Goal: Information Seeking & Learning: Learn about a topic

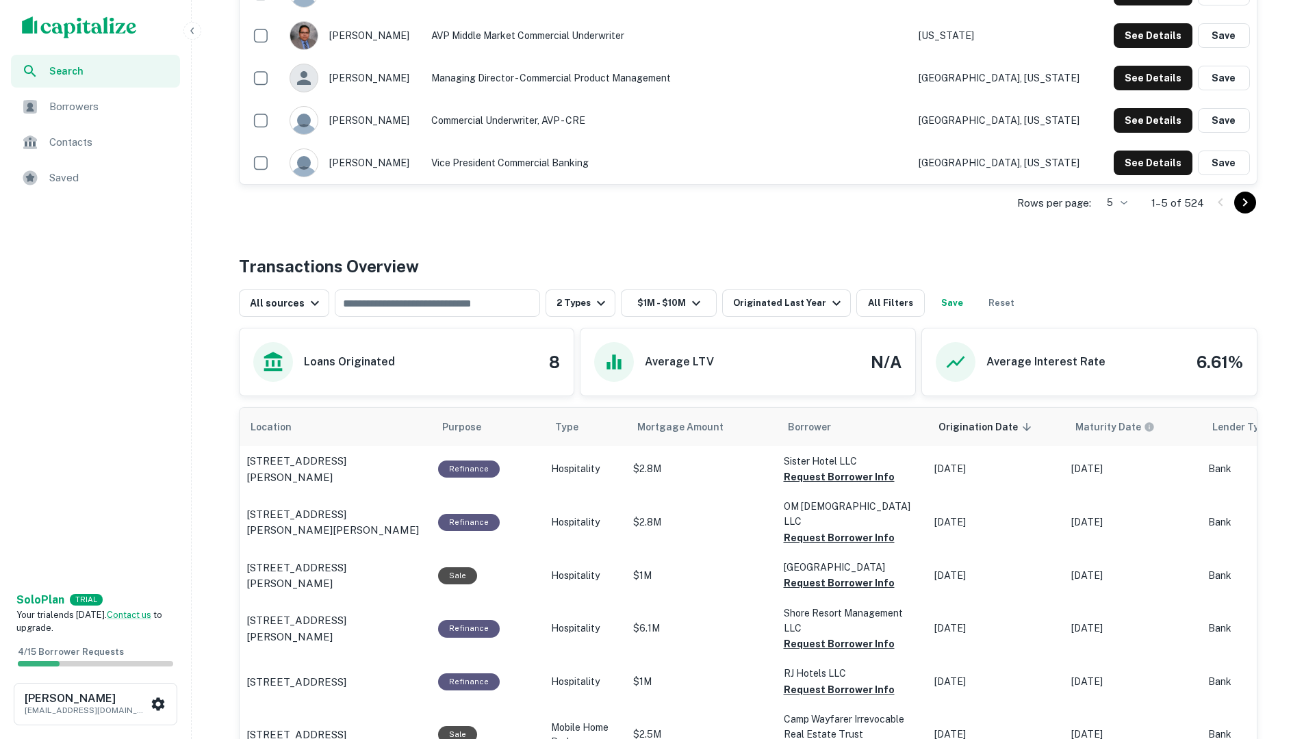
click at [696, 242] on div "Back to search First-citizens Bank & Trust Company Description First Citizens B…" at bounding box center [747, 286] width 1051 height 1432
click at [77, 70] on span "Search" at bounding box center [110, 71] width 123 height 15
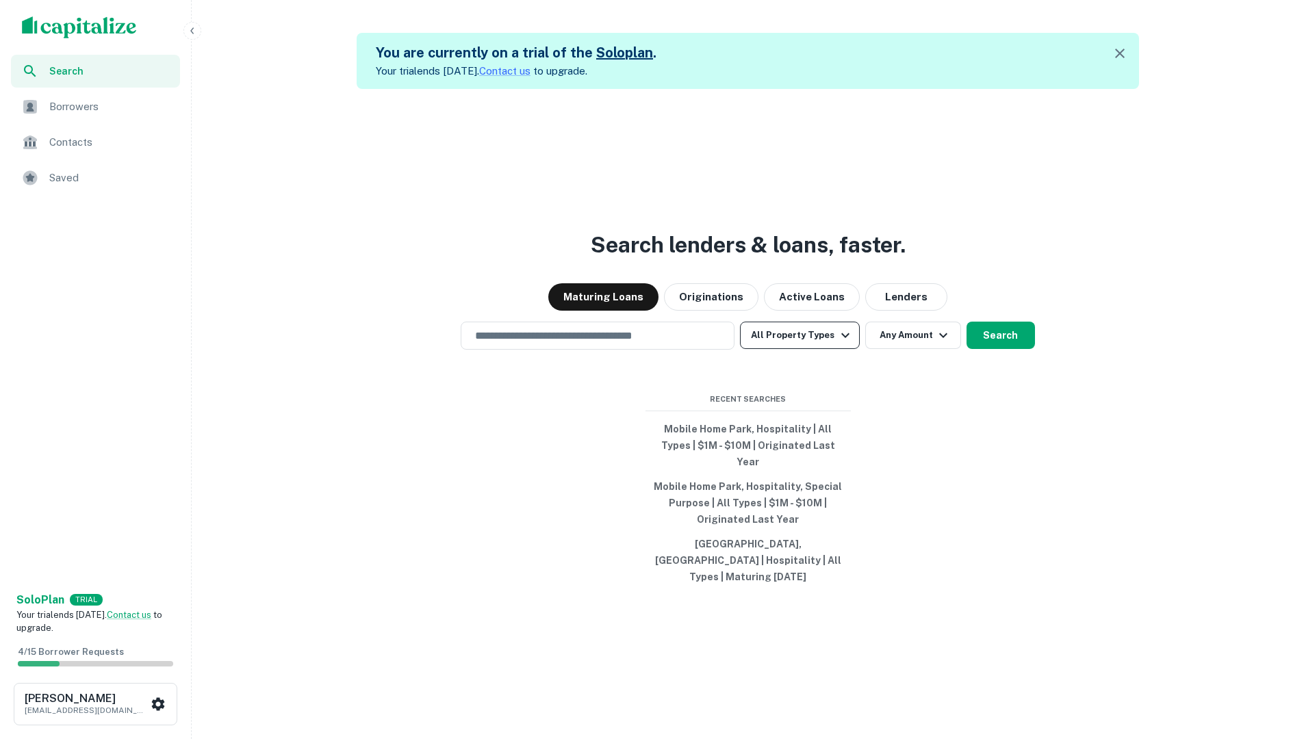
click at [842, 344] on icon "button" at bounding box center [845, 335] width 16 height 16
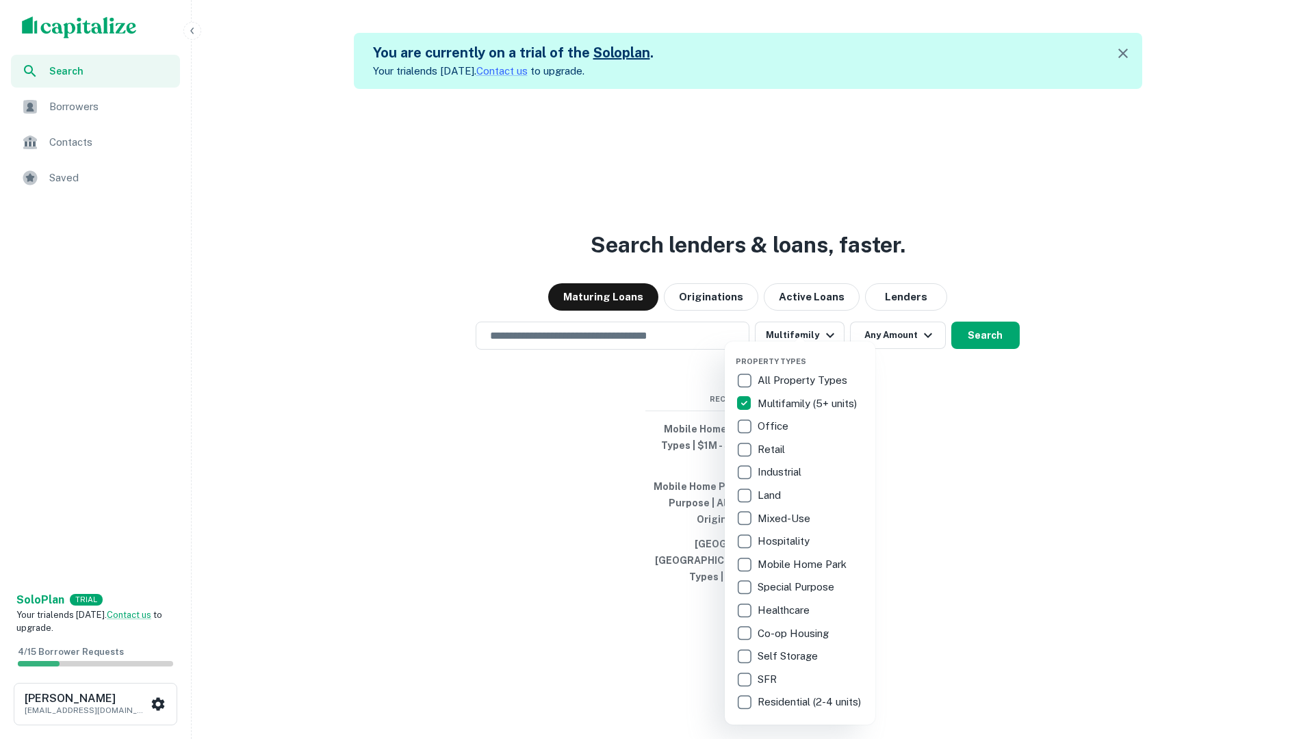
click at [556, 351] on div at bounding box center [657, 369] width 1314 height 739
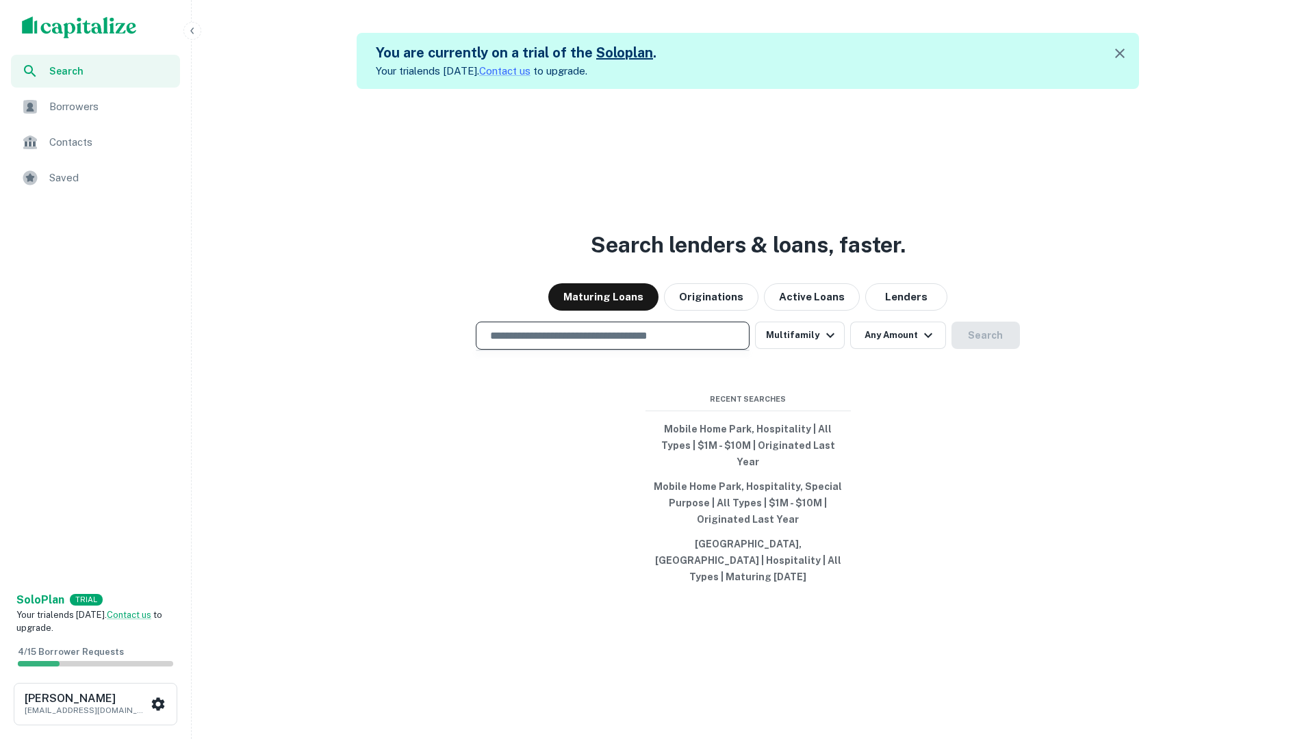
click at [573, 344] on input "text" at bounding box center [612, 336] width 261 height 16
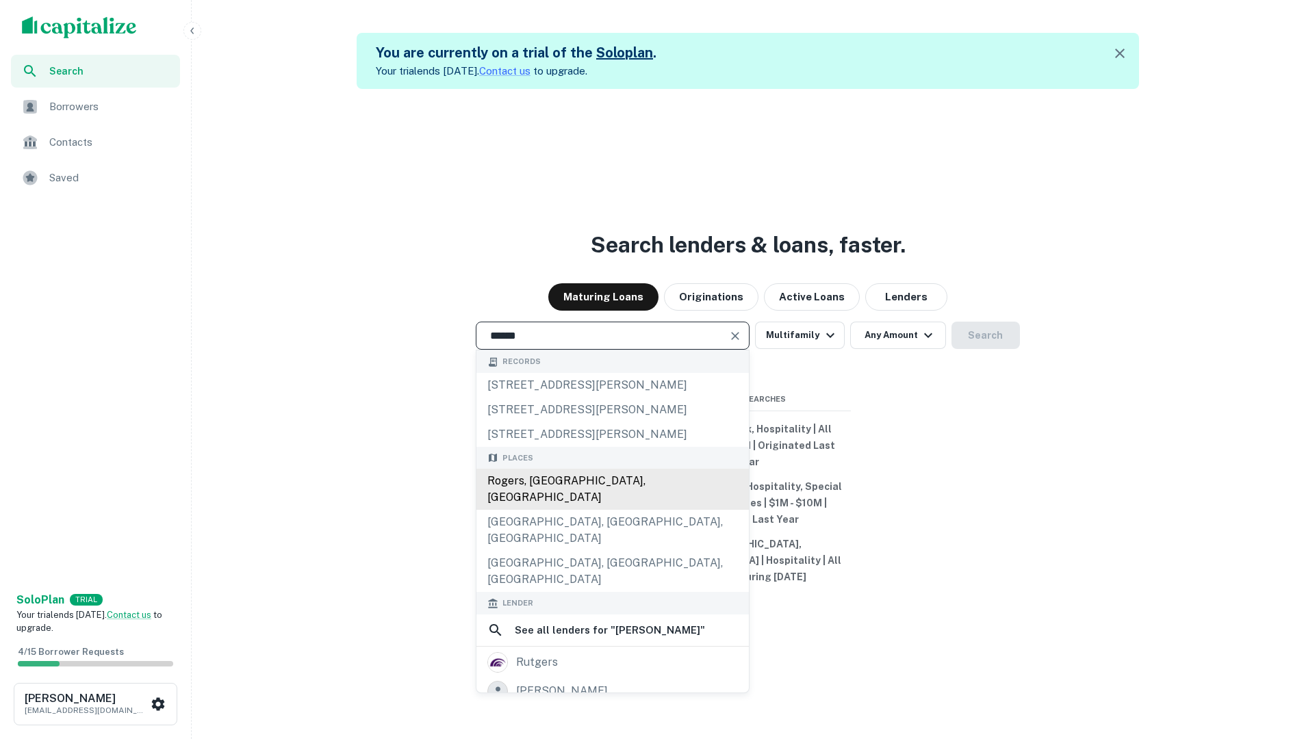
click at [602, 500] on div "Rogers, AR, USA" at bounding box center [612, 489] width 272 height 41
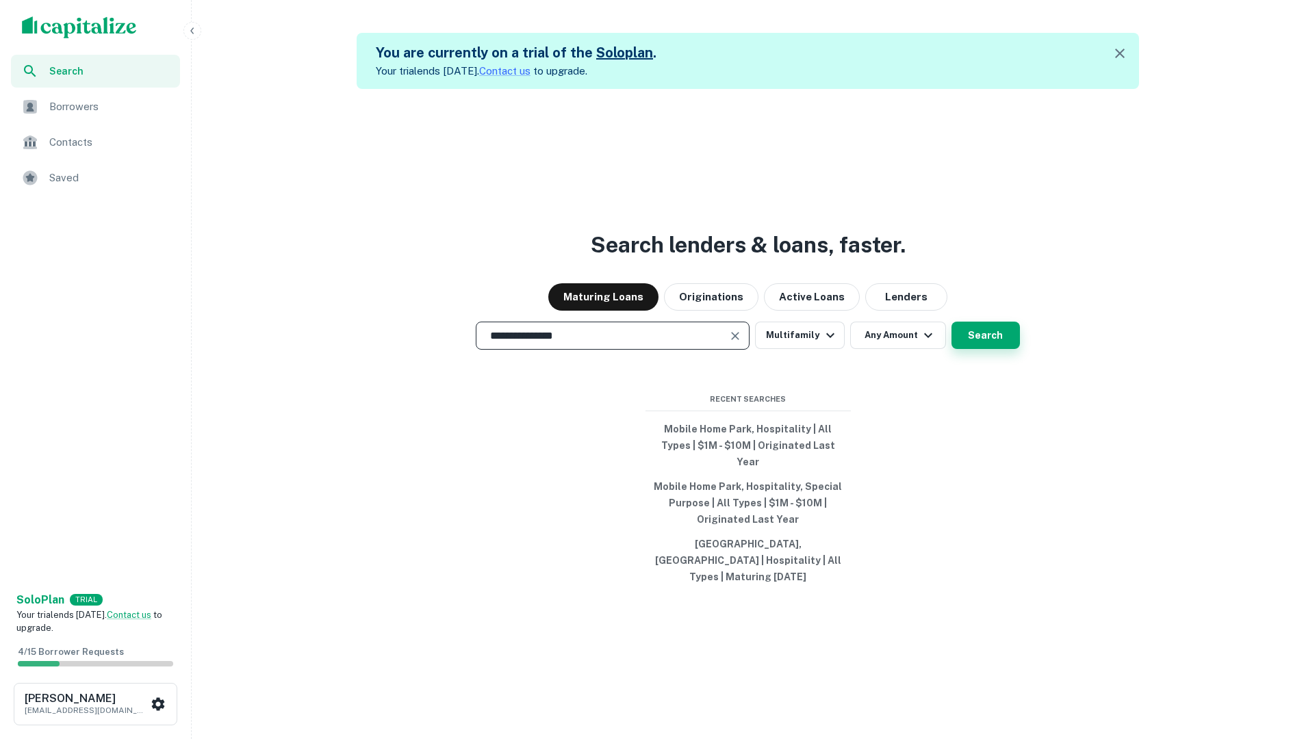
type input "**********"
click at [969, 348] on button "Search" at bounding box center [985, 335] width 68 height 27
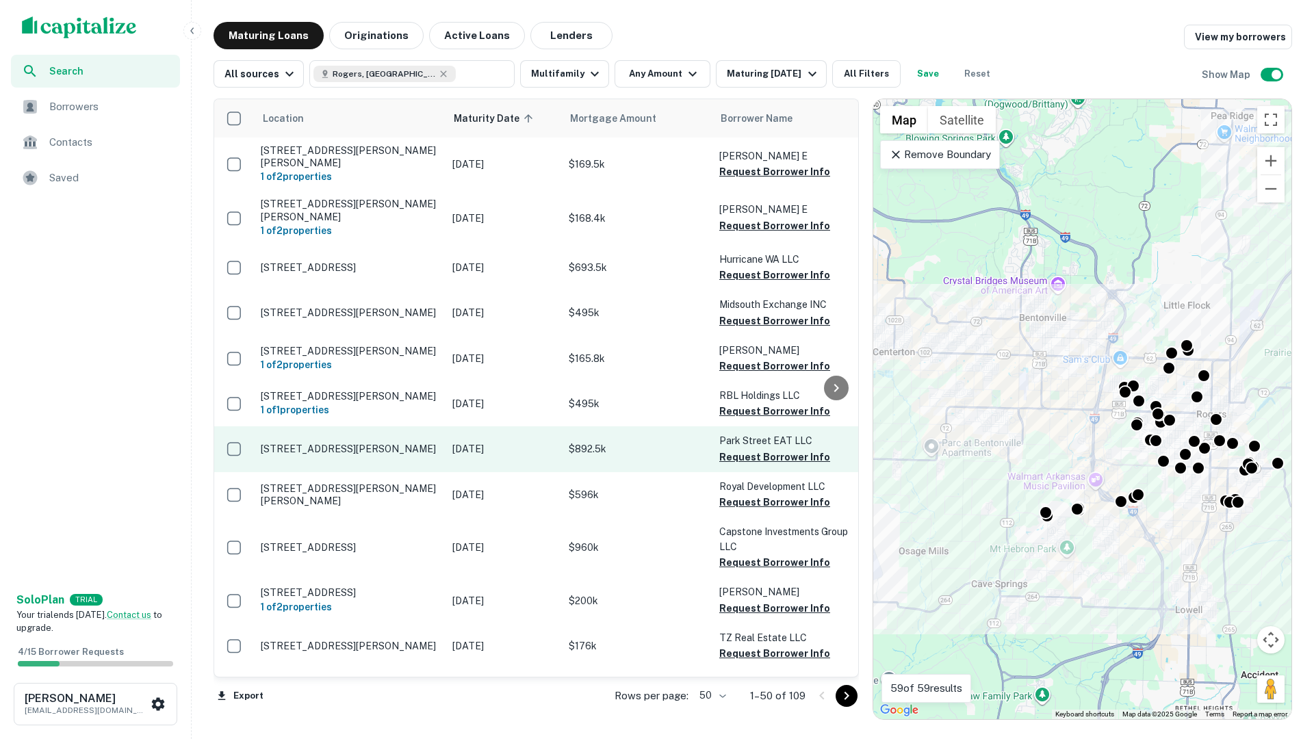
click at [316, 443] on p "1614 Park St Lowell, AR72745" at bounding box center [350, 449] width 178 height 12
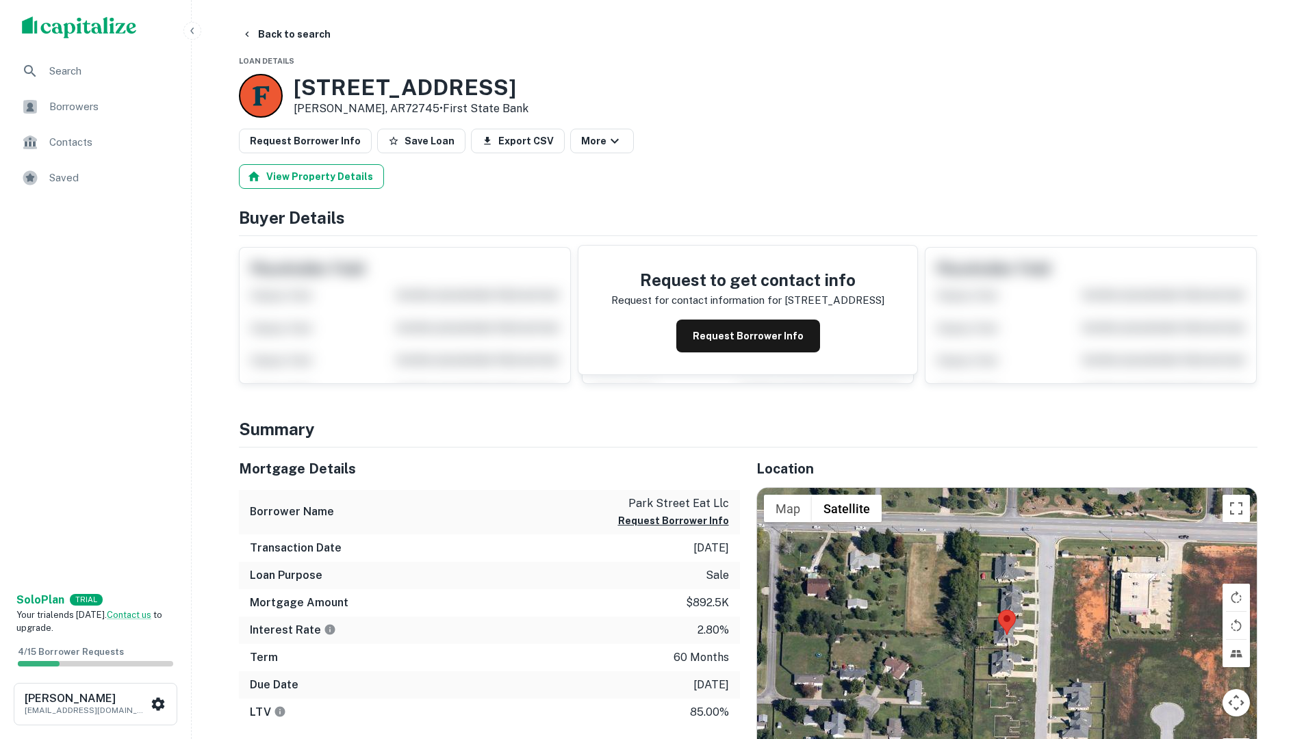
click at [357, 176] on button "View Property Details" at bounding box center [311, 176] width 145 height 25
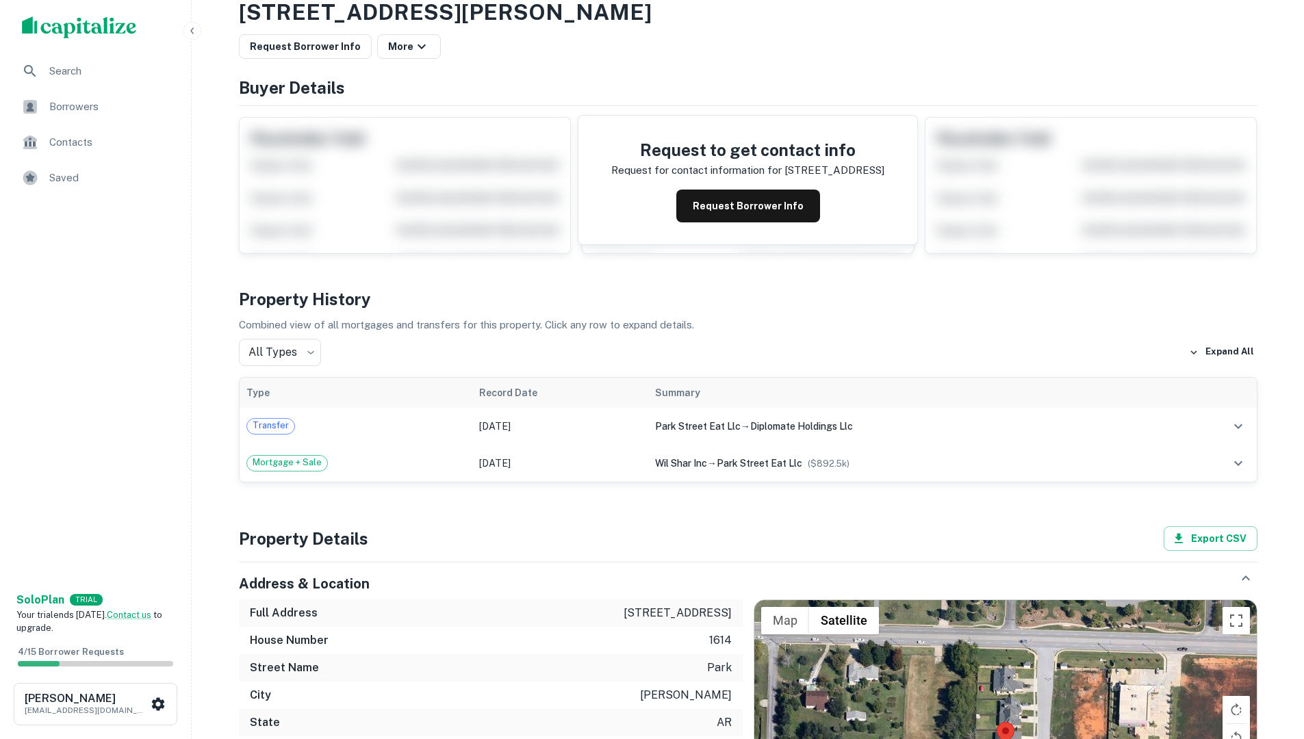
scroll to position [68, 0]
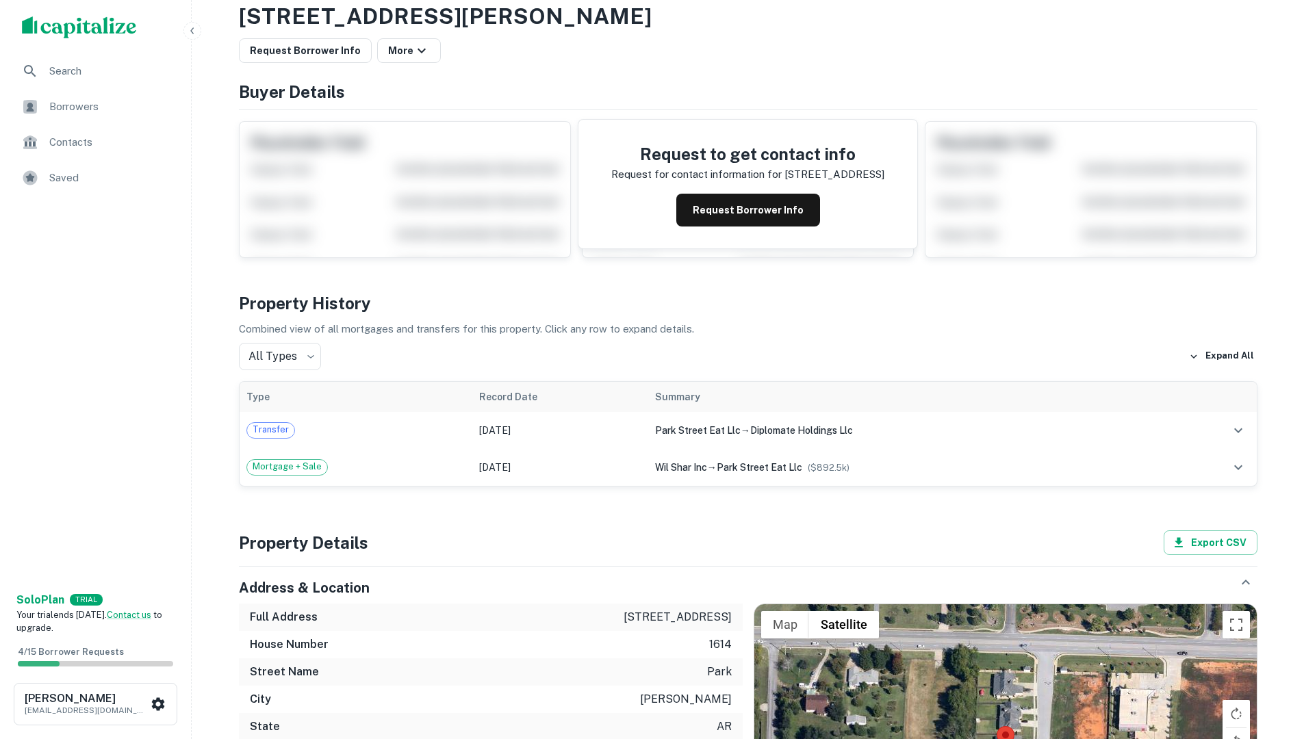
click at [77, 70] on span "Search" at bounding box center [110, 71] width 123 height 16
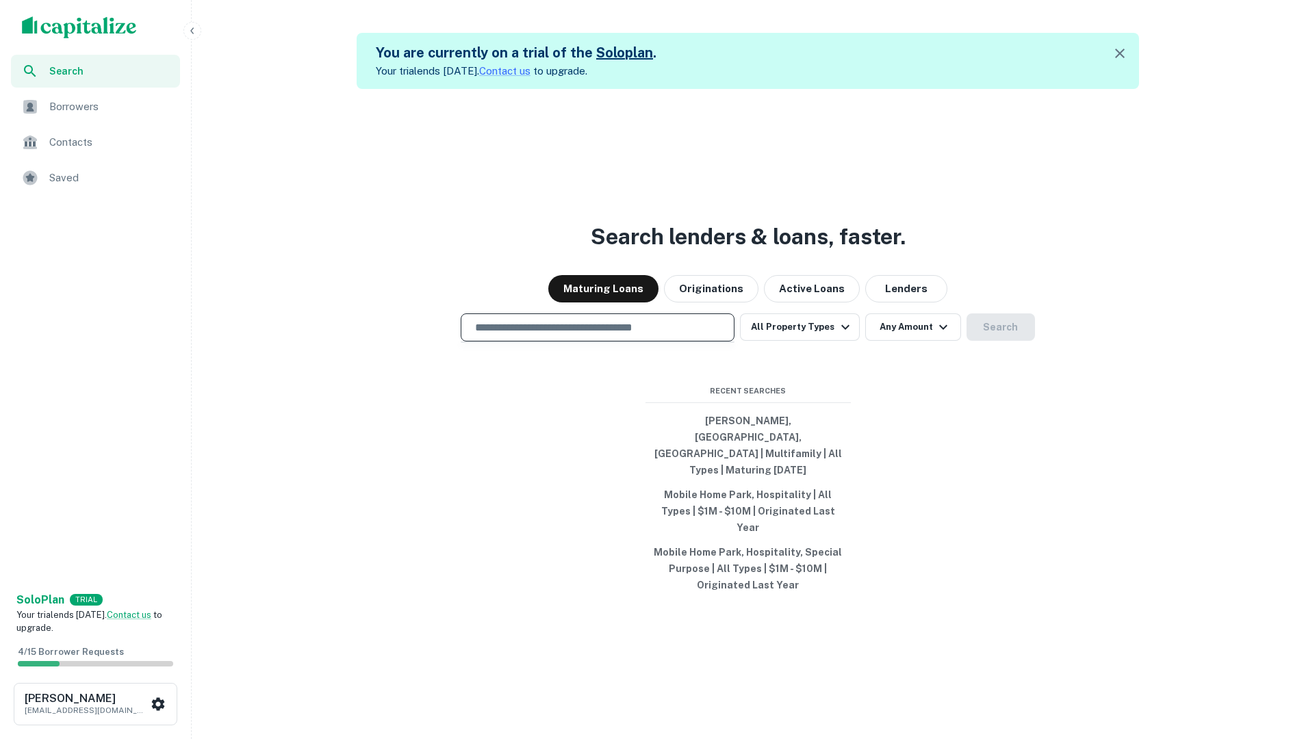
click at [607, 335] on input "text" at bounding box center [597, 328] width 261 height 16
click at [848, 335] on icon "button" at bounding box center [845, 327] width 16 height 16
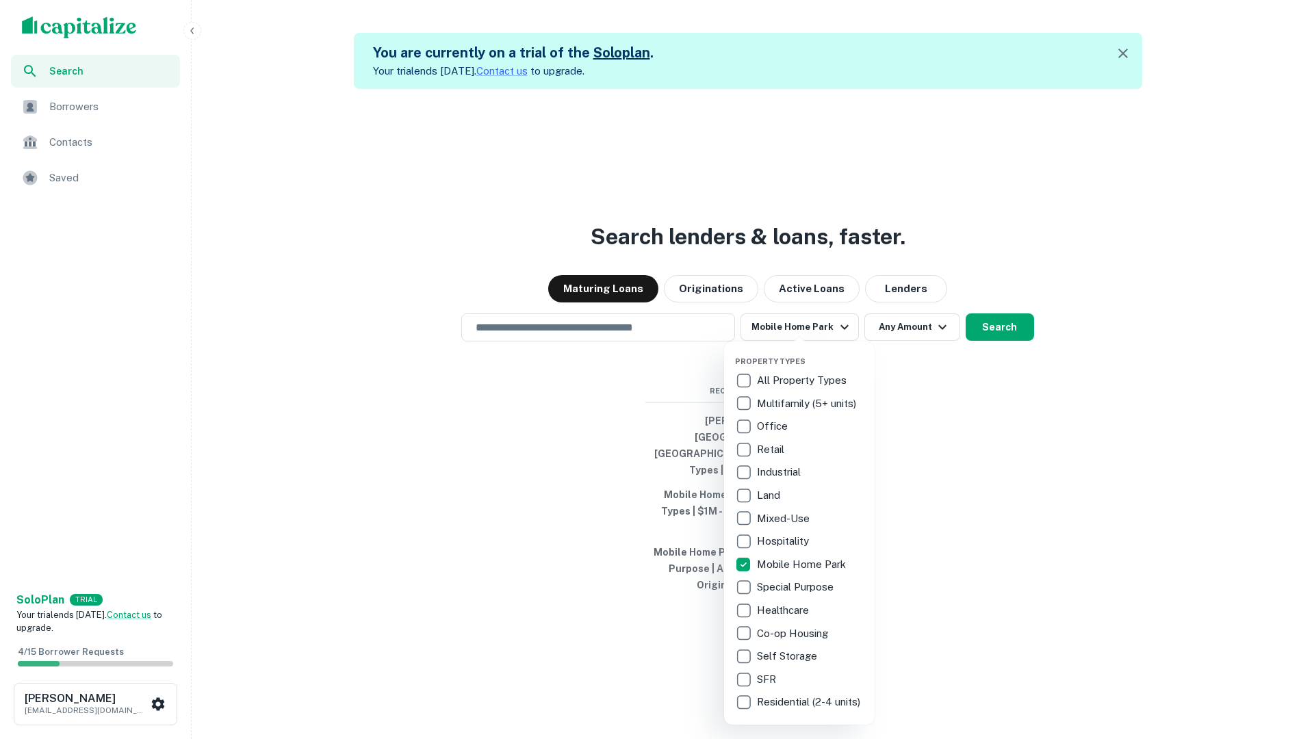
click at [547, 355] on div at bounding box center [657, 369] width 1314 height 739
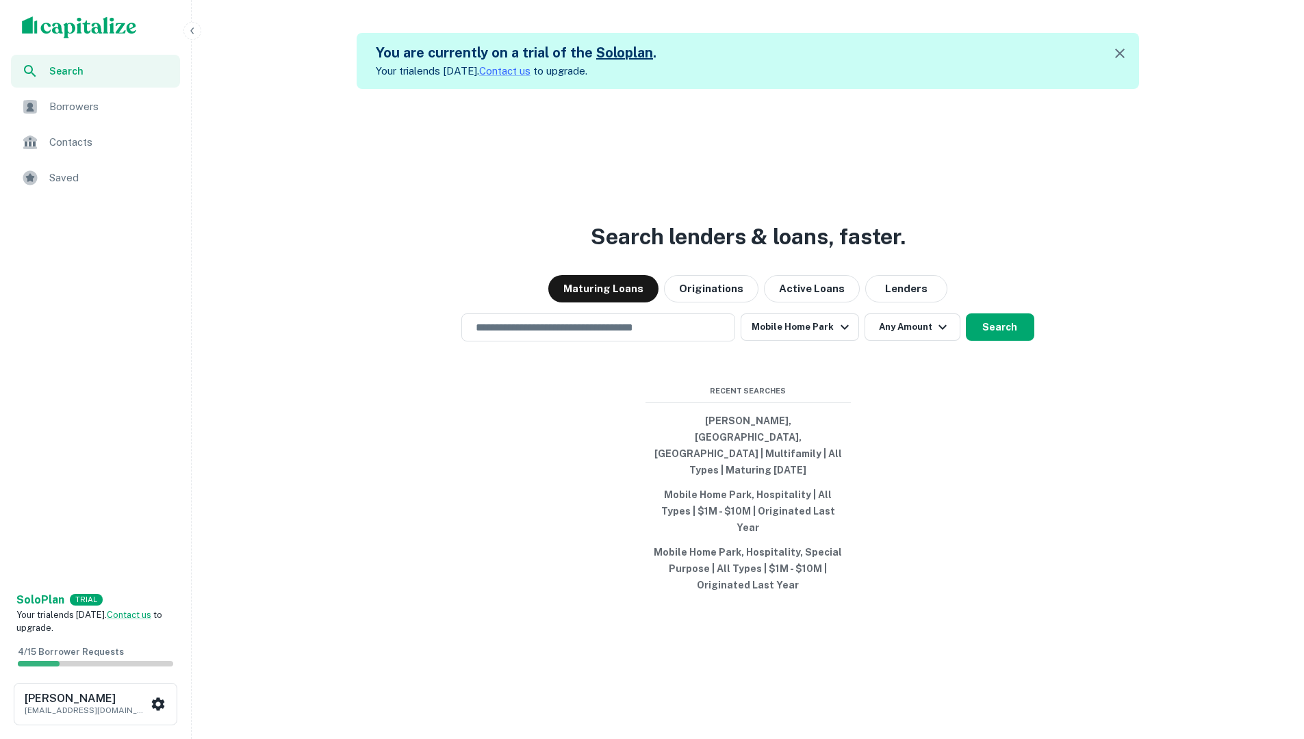
click at [550, 335] on input "text" at bounding box center [597, 328] width 261 height 16
type input "**********"
click at [1033, 342] on div "**********" at bounding box center [747, 327] width 1101 height 28
click at [1012, 341] on button "Search" at bounding box center [1000, 326] width 68 height 27
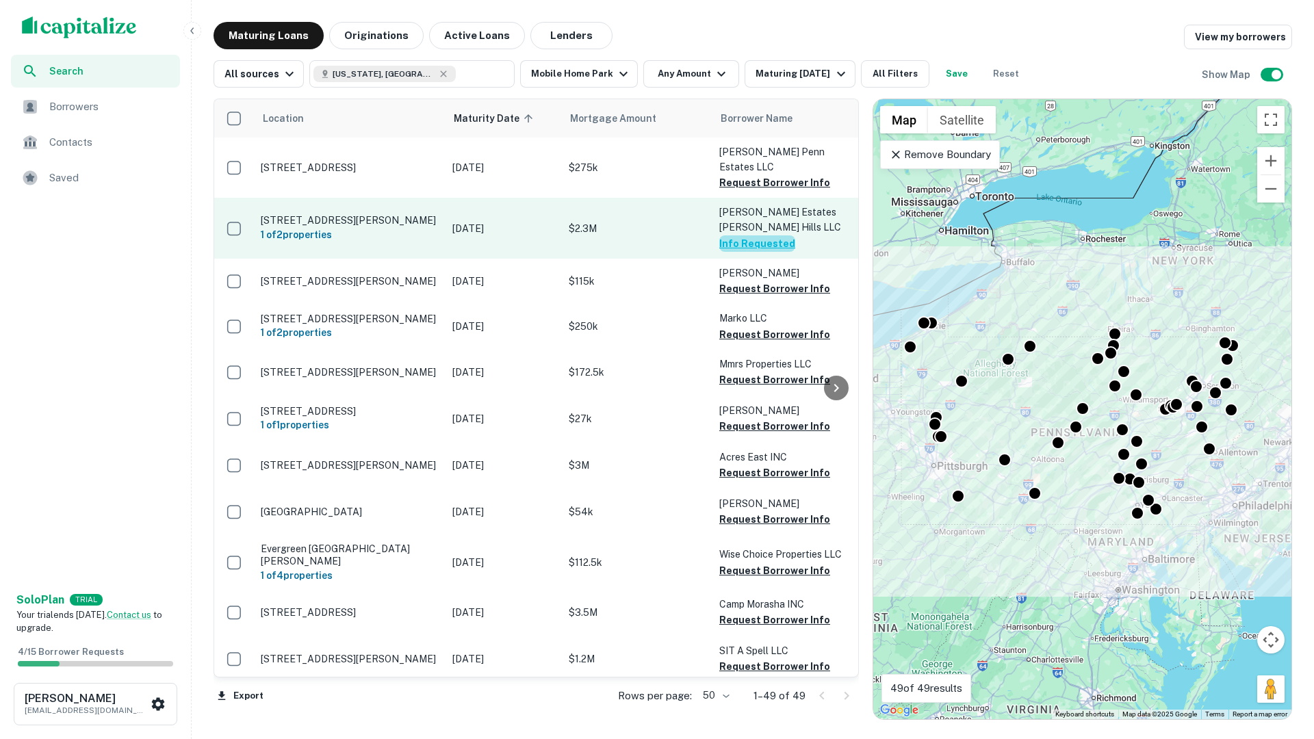
click at [765, 235] on button "Info Requested" at bounding box center [757, 243] width 76 height 16
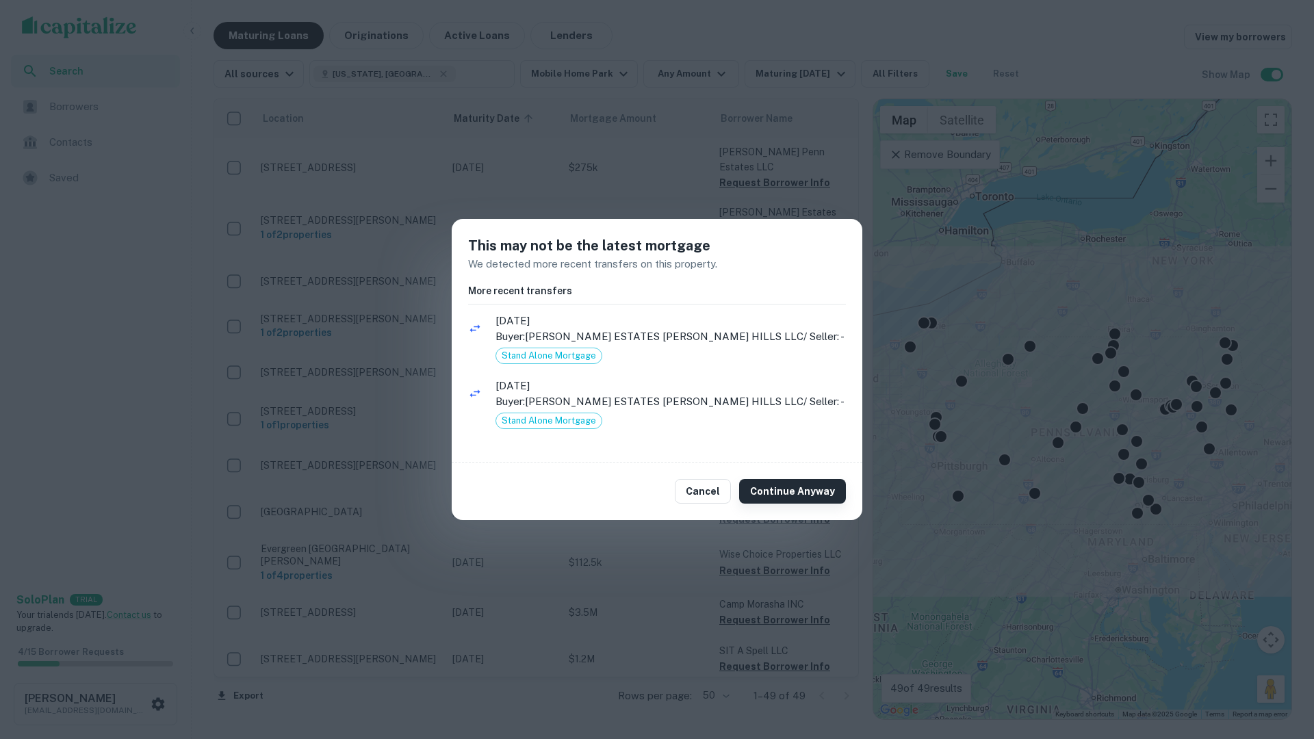
click at [770, 493] on button "Continue Anyway" at bounding box center [792, 491] width 107 height 25
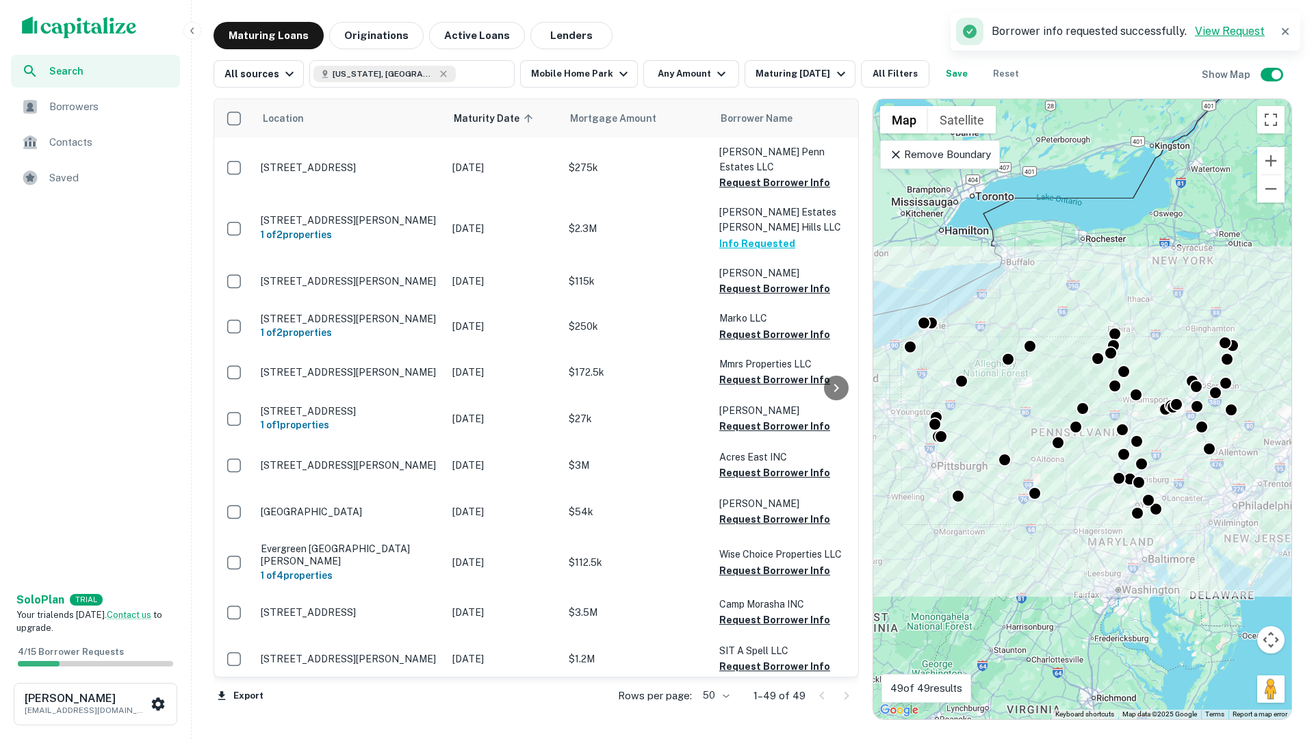
click at [1217, 29] on link "View Request" at bounding box center [1230, 31] width 70 height 13
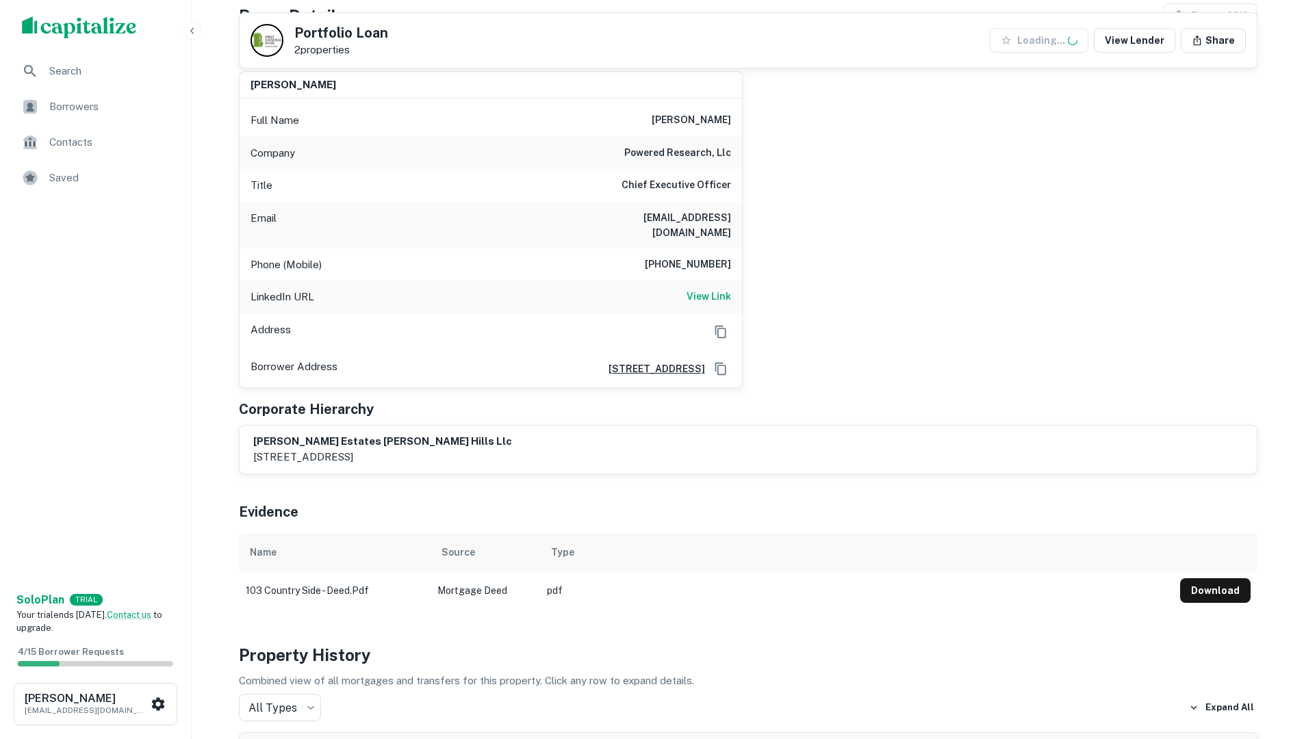
scroll to position [205, 0]
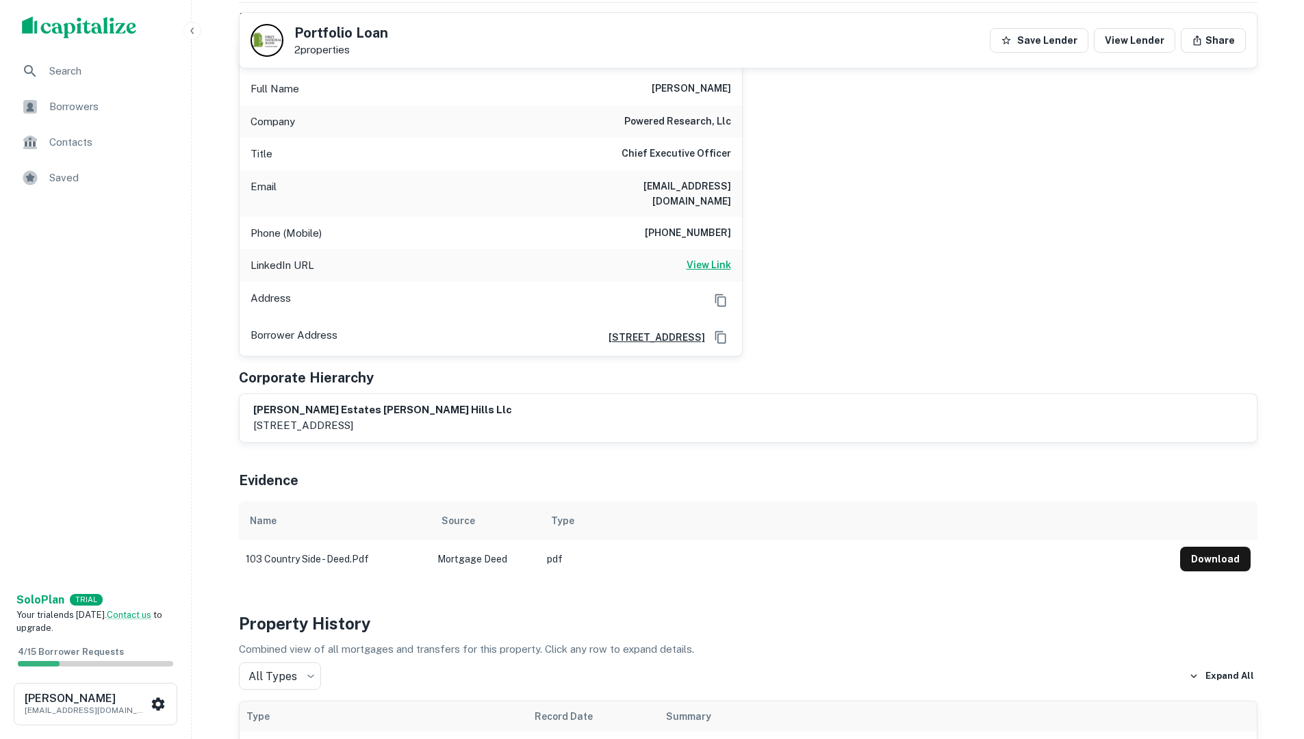
click at [721, 257] on h6 "View Link" at bounding box center [708, 264] width 44 height 15
